Goal: Check status: Check status

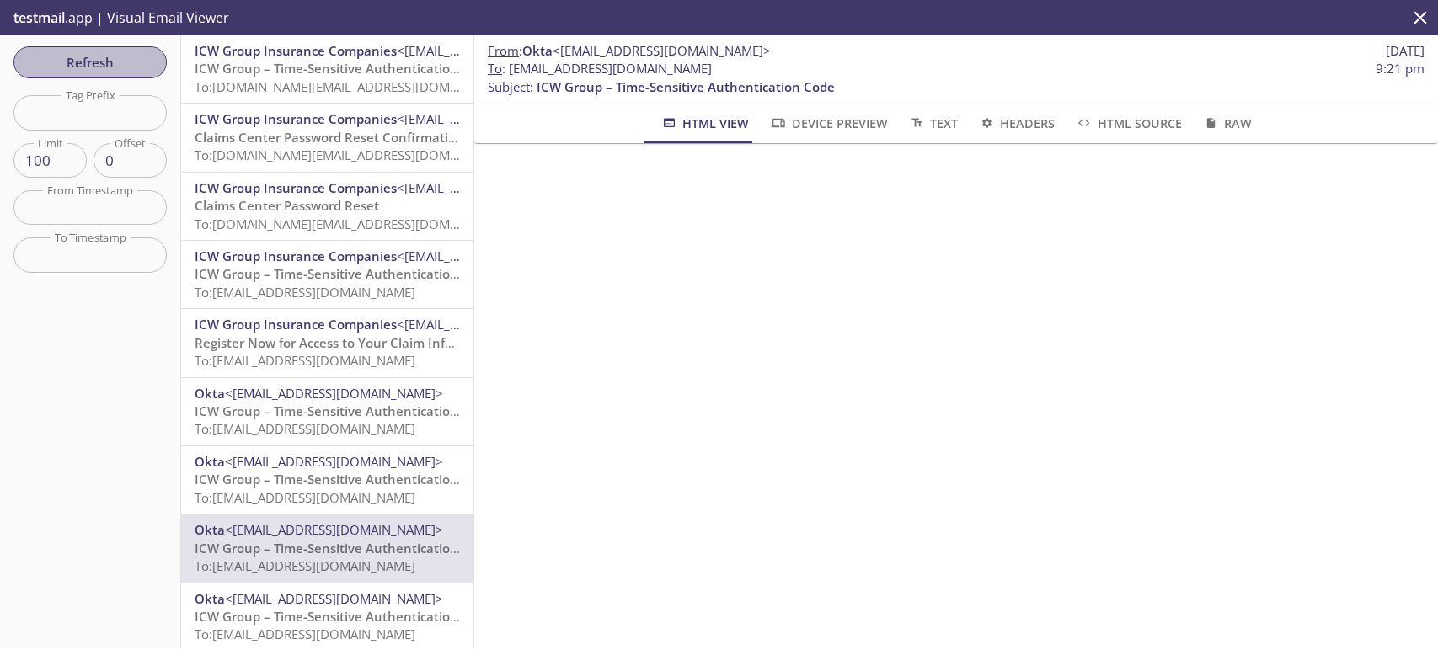
click at [101, 57] on span "Refresh" at bounding box center [90, 62] width 126 height 22
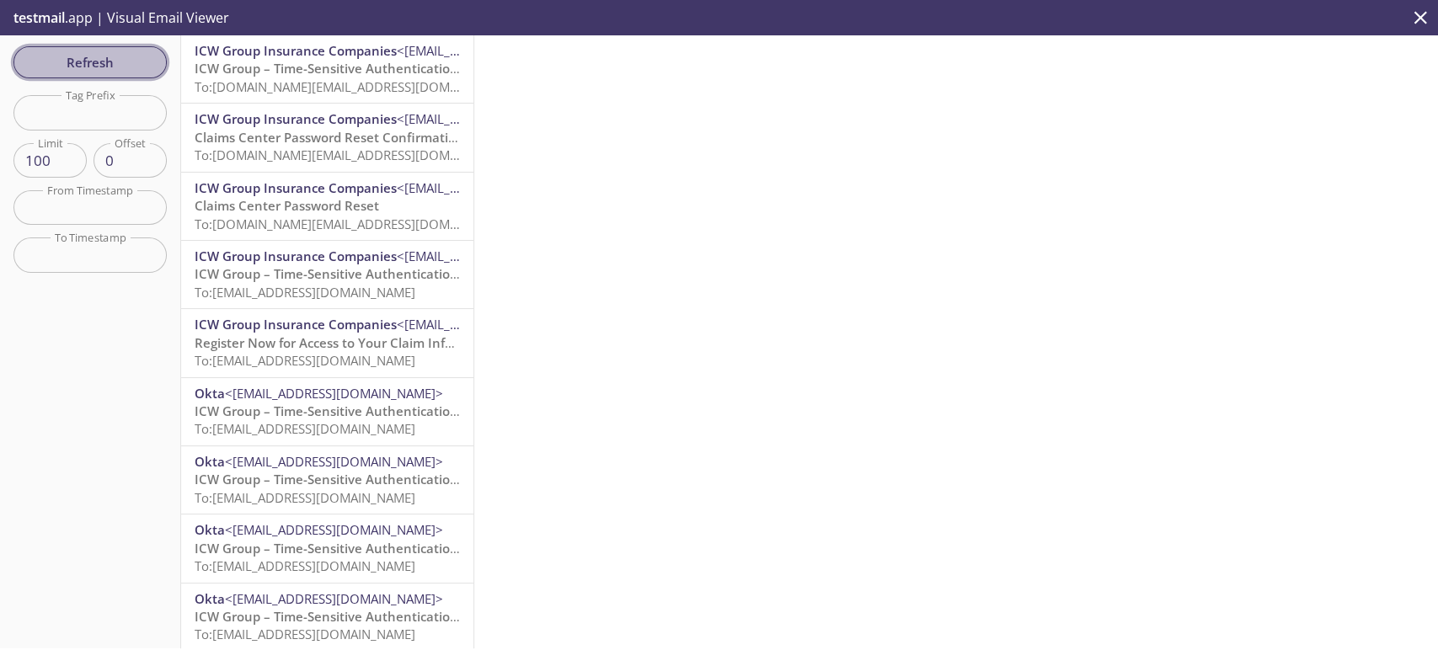
click at [124, 61] on span "Refresh" at bounding box center [90, 62] width 126 height 22
click at [115, 58] on span "Refresh" at bounding box center [90, 62] width 126 height 22
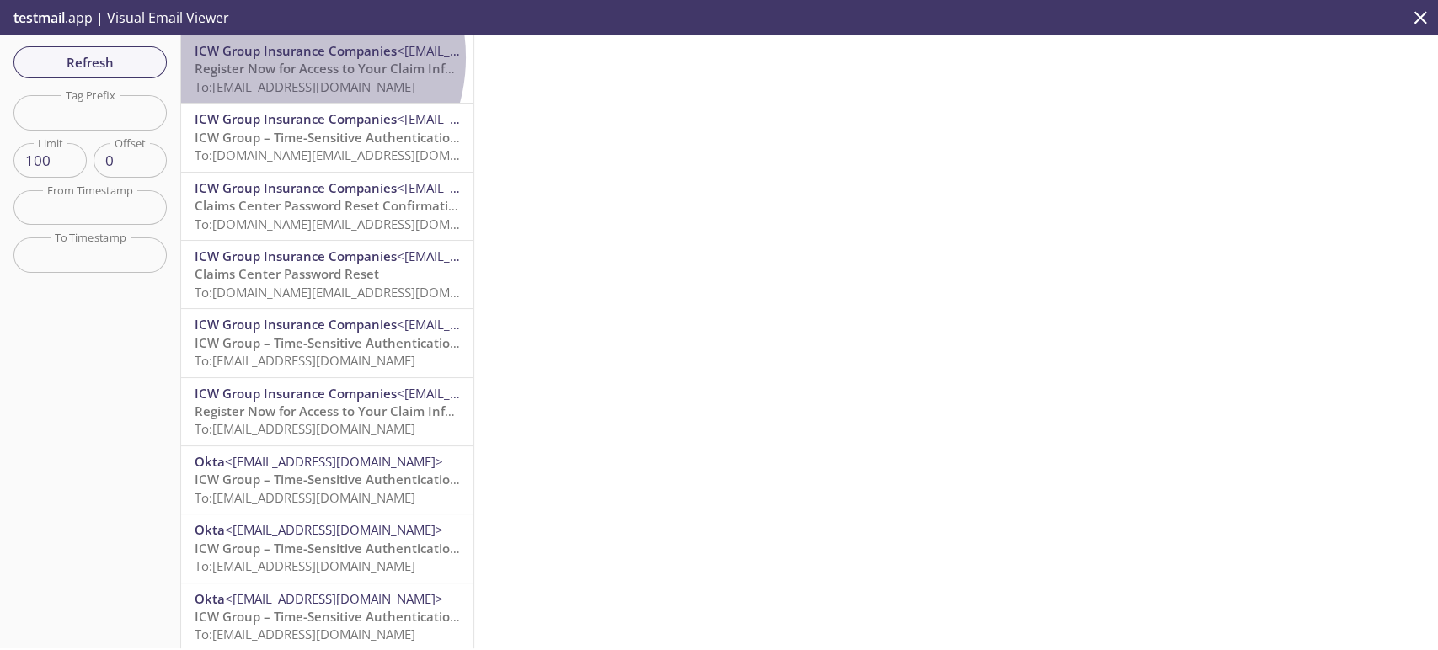
click at [289, 57] on span "ICW Group Insurance Companies" at bounding box center [296, 50] width 202 height 17
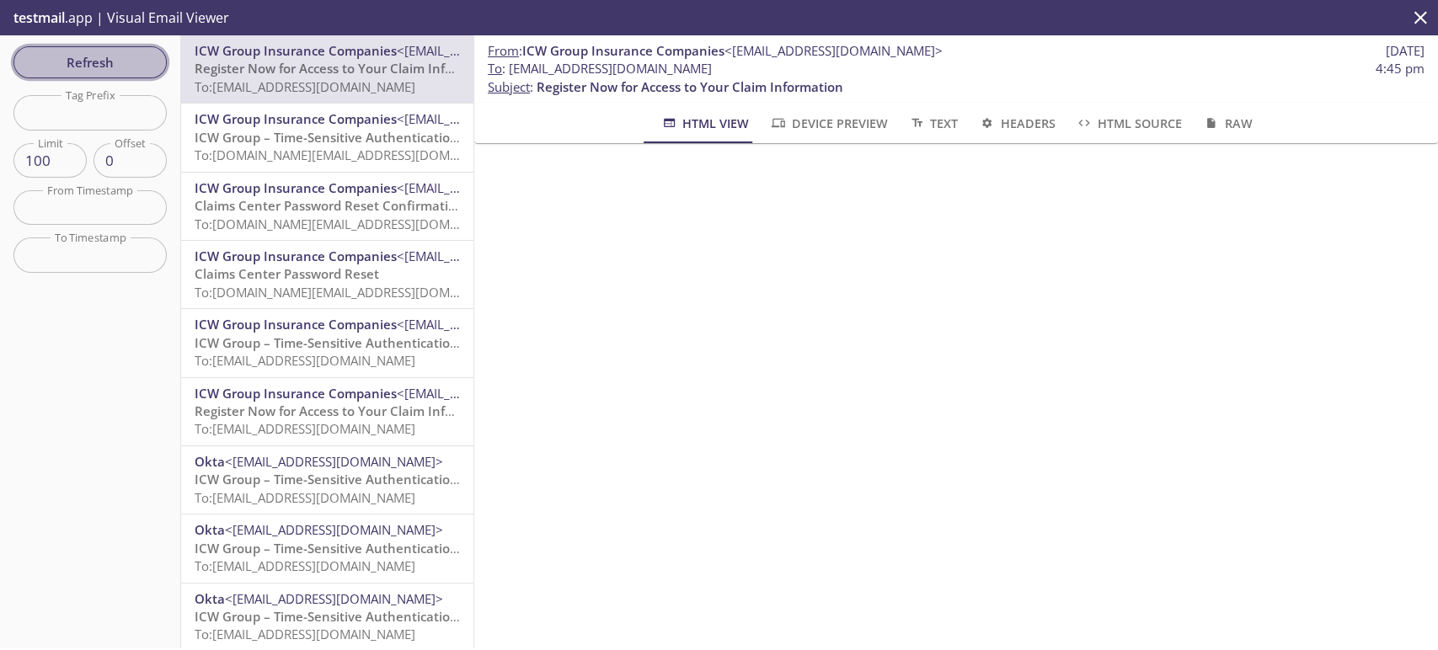
click at [114, 66] on span "Refresh" at bounding box center [90, 62] width 126 height 22
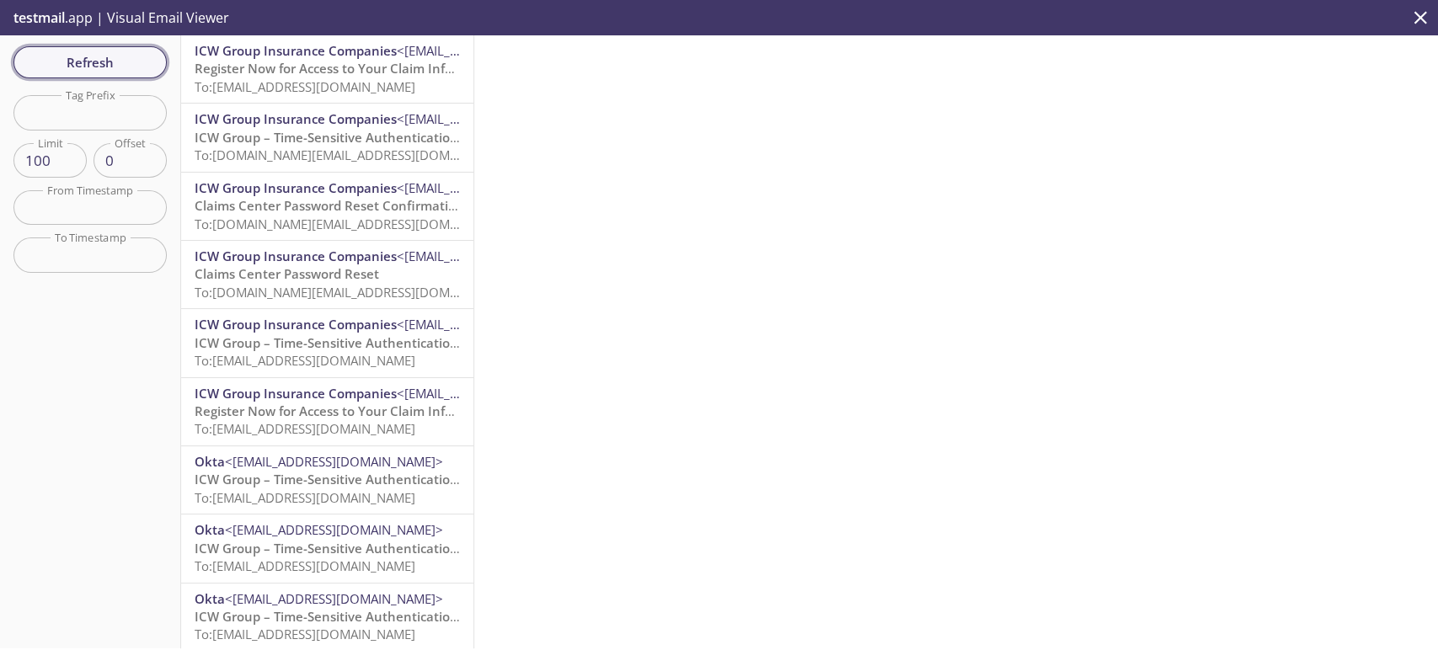
click at [114, 66] on span "Refresh" at bounding box center [90, 62] width 126 height 22
click at [104, 58] on span "Refresh" at bounding box center [90, 62] width 126 height 22
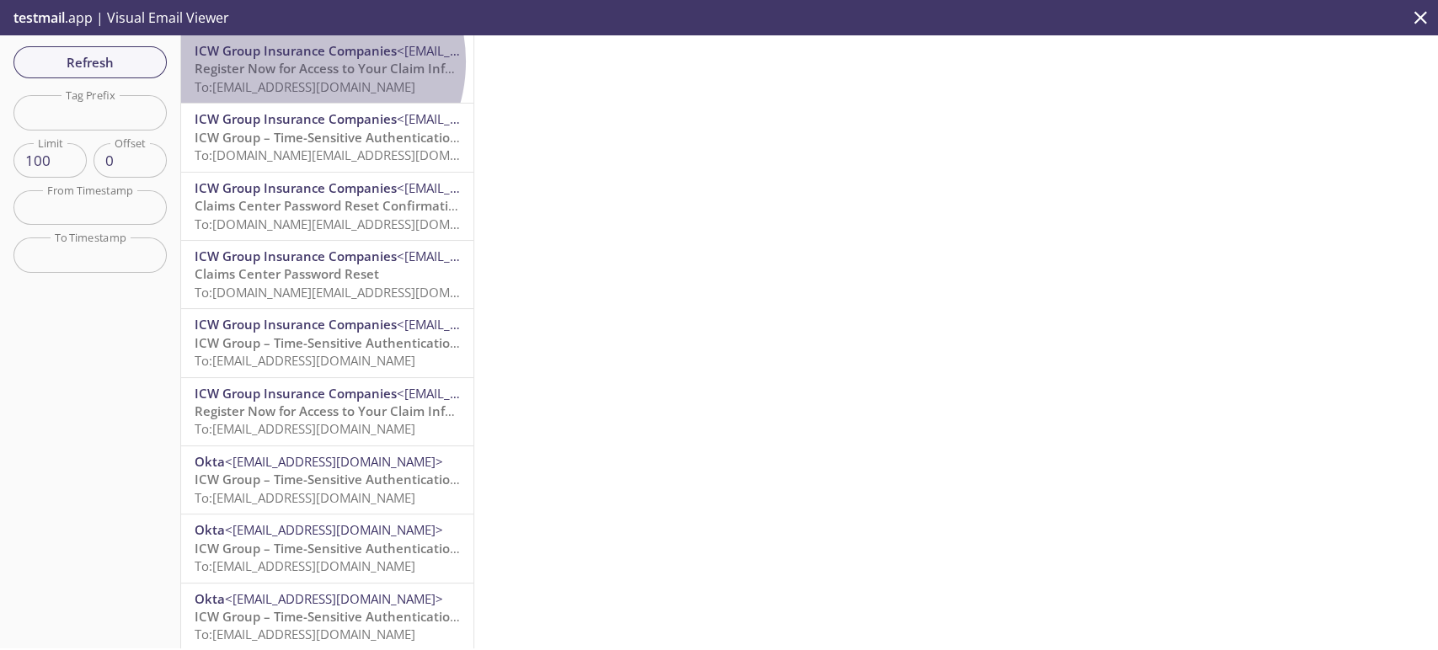
click at [308, 61] on span "Register Now for Access to Your Claim Information" at bounding box center [348, 68] width 307 height 17
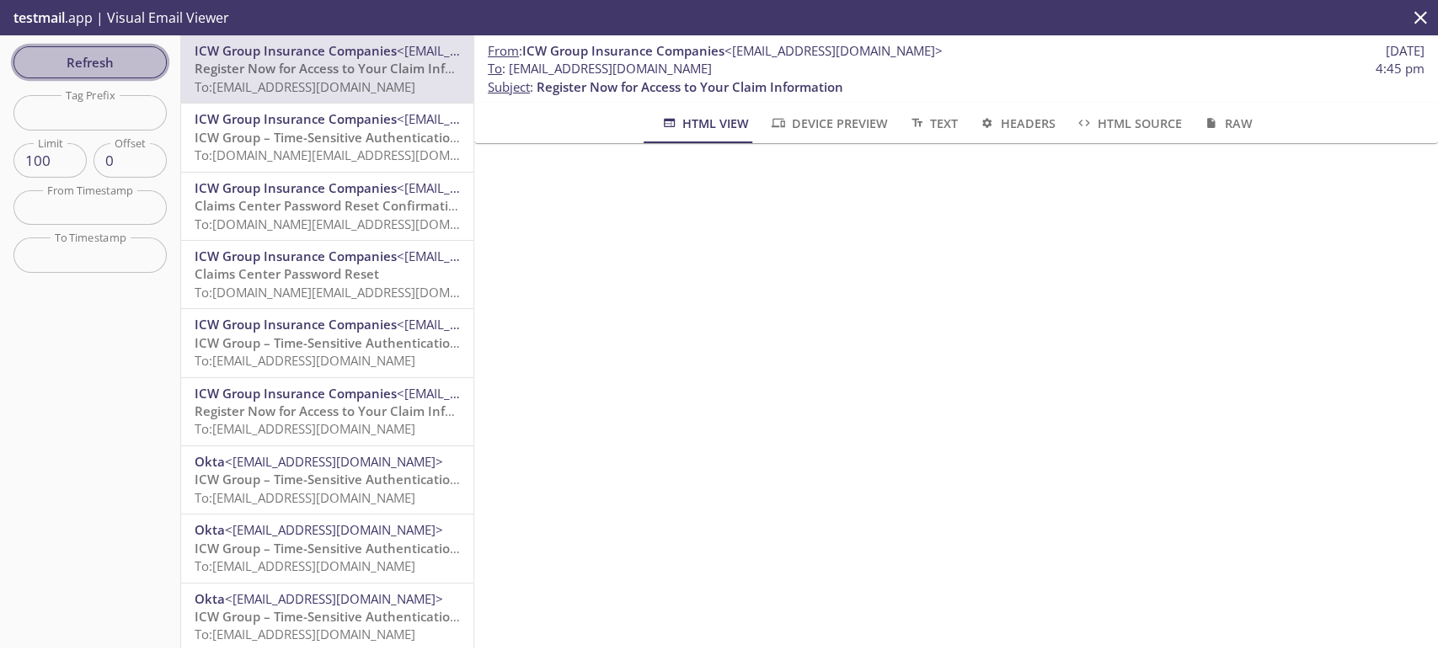
click at [108, 51] on span "Refresh" at bounding box center [90, 62] width 126 height 22
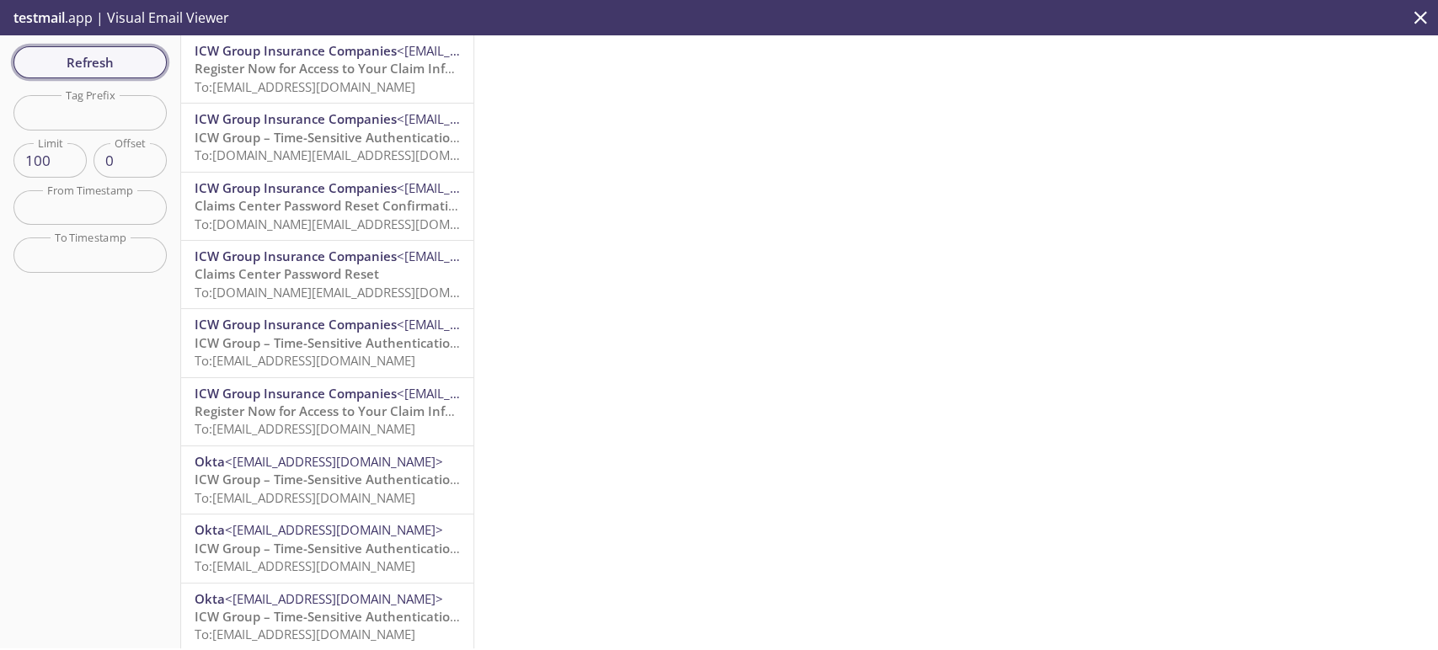
click at [88, 50] on button "Refresh" at bounding box center [89, 62] width 153 height 32
